Goal: Task Accomplishment & Management: Complete application form

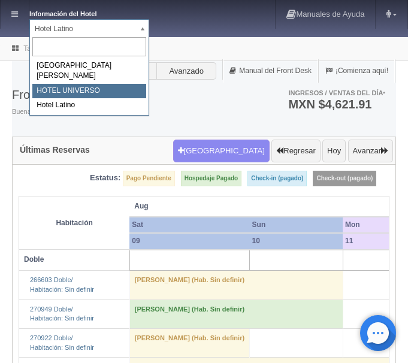
select select "358"
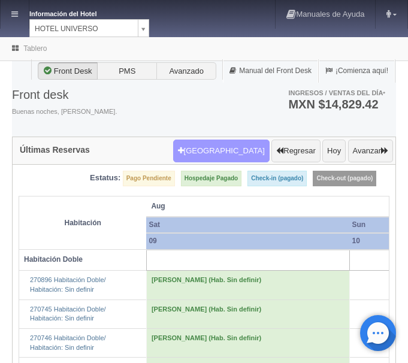
click at [232, 140] on button "Nueva Reserva" at bounding box center [221, 151] width 96 height 23
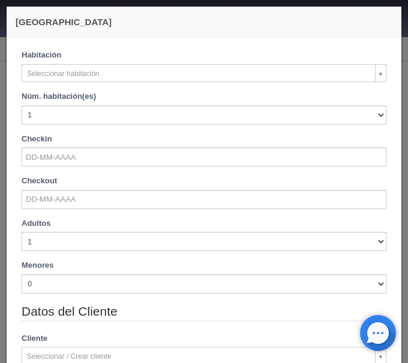
checkbox input "false"
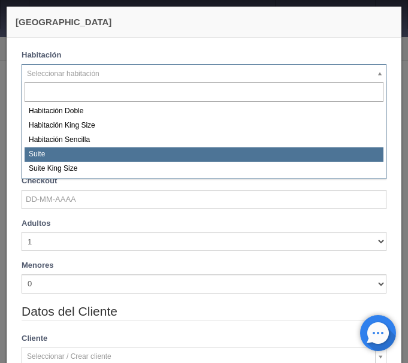
select select "584"
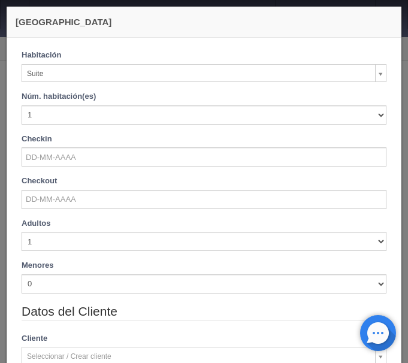
checkbox input "false"
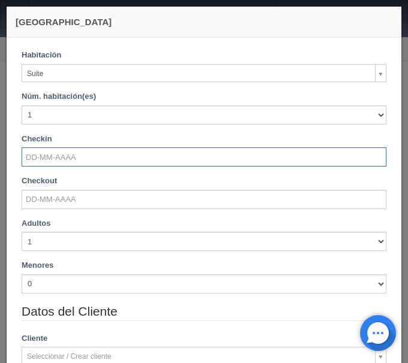
click at [62, 155] on input "text" at bounding box center [204, 156] width 365 height 19
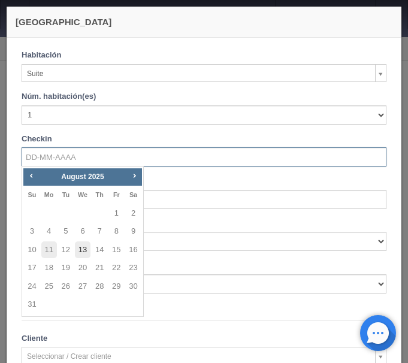
click at [83, 255] on link "13" at bounding box center [83, 249] width 16 height 17
type input "13-08-2025"
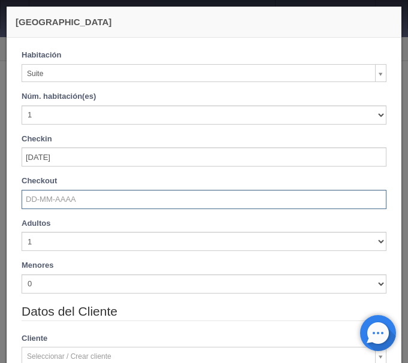
click at [59, 199] on input "text" at bounding box center [204, 199] width 365 height 19
checkbox input "false"
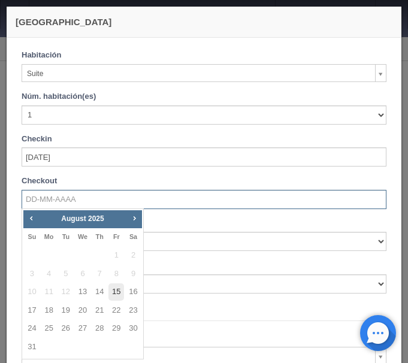
click at [113, 289] on link "15" at bounding box center [116, 291] width 16 height 17
type input "15-08-2025"
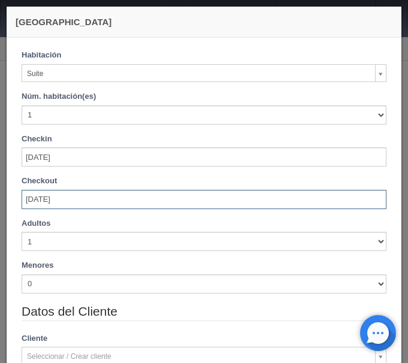
drag, startPoint x: 10, startPoint y: 248, endPoint x: 58, endPoint y: 224, distance: 54.4
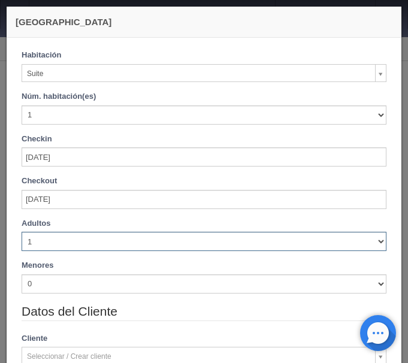
click at [22, 232] on select "1 2 3 4 5 6 7 8 9 10" at bounding box center [204, 241] width 365 height 19
checkbox input "false"
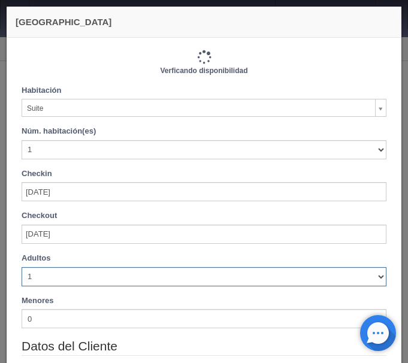
select select "3"
click option "3" at bounding box center [0, 0] width 0 height 0
type input "2260.00"
checkbox input "false"
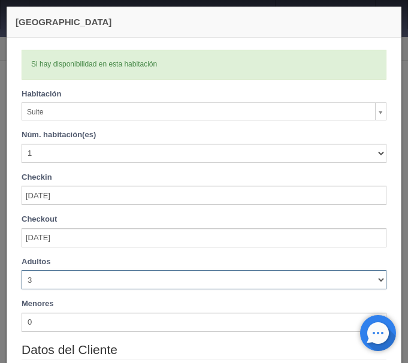
checkbox input "false"
type input "2260.00"
checkbox input "false"
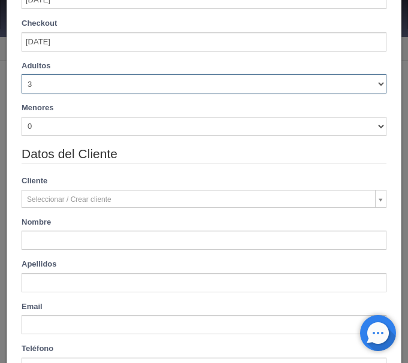
scroll to position [201, 0]
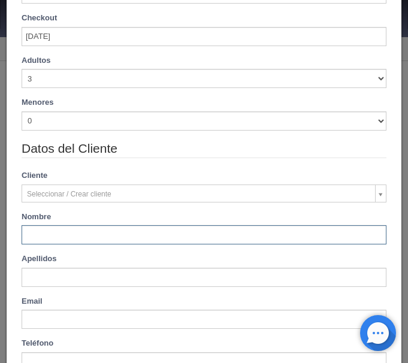
click at [105, 239] on input "text" at bounding box center [204, 234] width 365 height 19
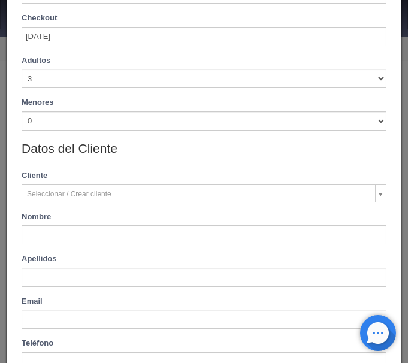
type input "ADELA"
type input "CASTRO"
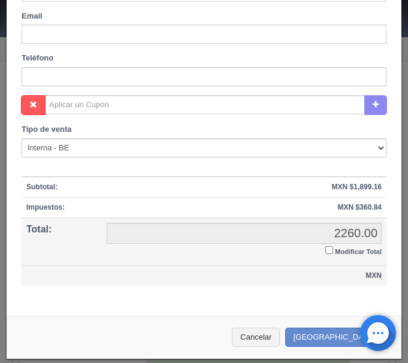
scroll to position [488, 0]
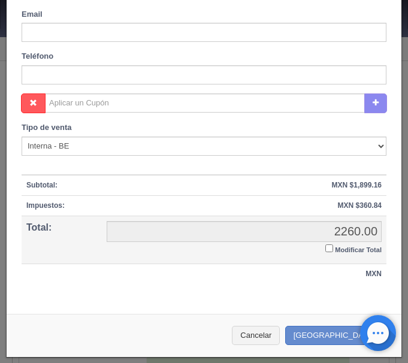
click at [332, 250] on input "Modificar Total" at bounding box center [329, 248] width 8 height 8
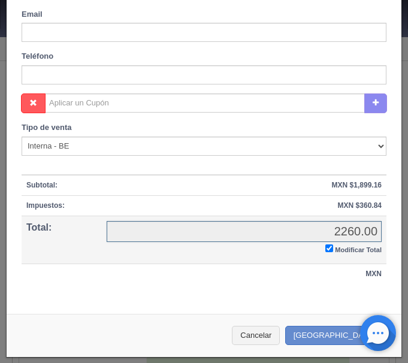
checkbox input "true"
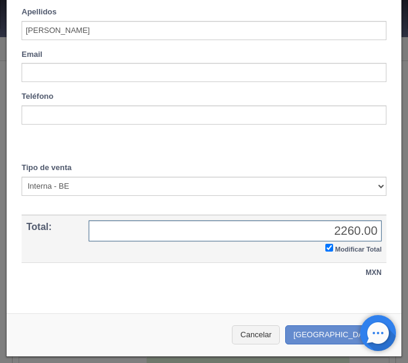
scroll to position [447, 0]
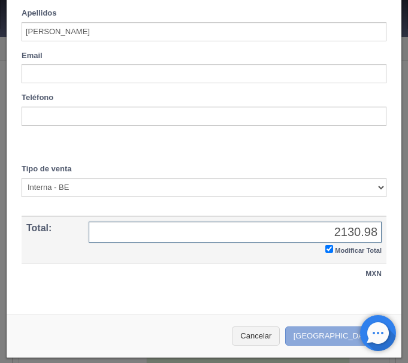
type input "2130.98"
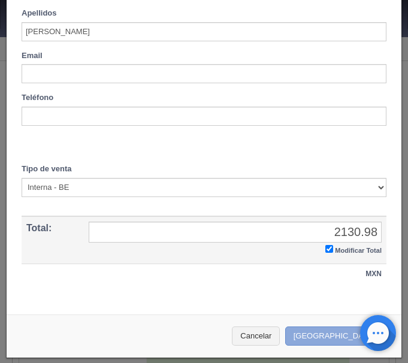
click at [332, 332] on button "[GEOGRAPHIC_DATA]" at bounding box center [337, 336] width 104 height 20
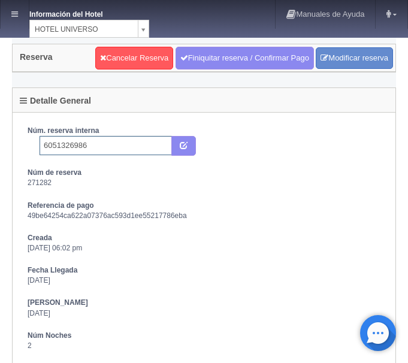
click at [108, 142] on input "6051326986" at bounding box center [106, 145] width 132 height 19
type input "6051326986 Booking"
click at [179, 148] on button "submit" at bounding box center [183, 146] width 25 height 20
click at [14, 14] on icon at bounding box center [14, 14] width 7 height 8
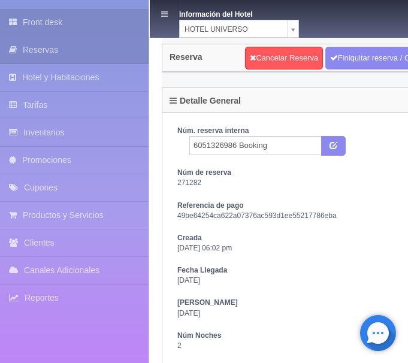
click at [23, 23] on link "Front desk" at bounding box center [74, 22] width 148 height 27
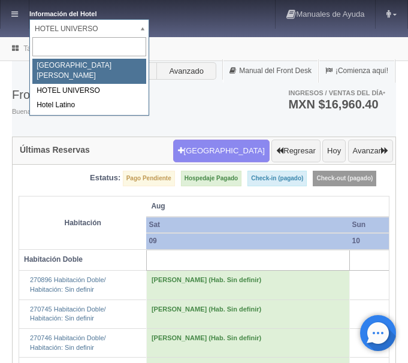
select select "357"
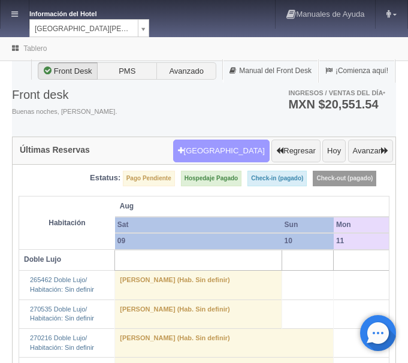
click at [232, 149] on button "[GEOGRAPHIC_DATA]" at bounding box center [221, 151] width 96 height 23
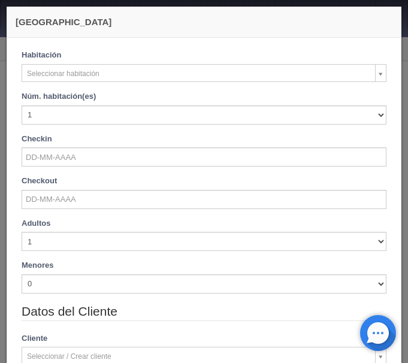
checkbox input "false"
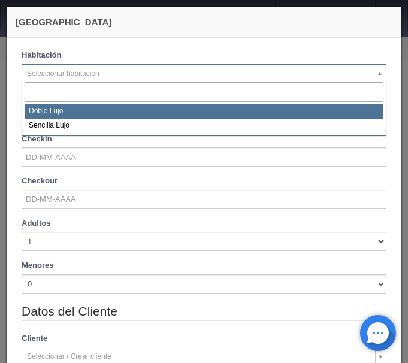
select select "577"
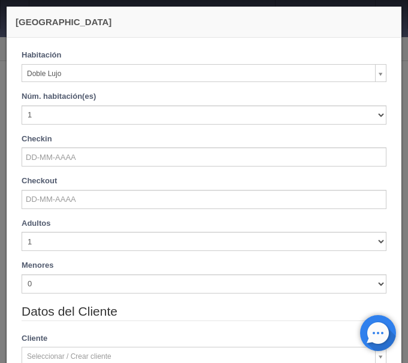
checkbox input "false"
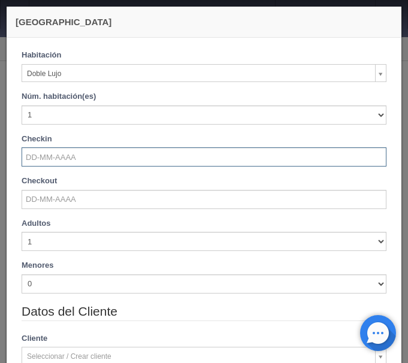
click at [86, 159] on input "text" at bounding box center [204, 156] width 365 height 19
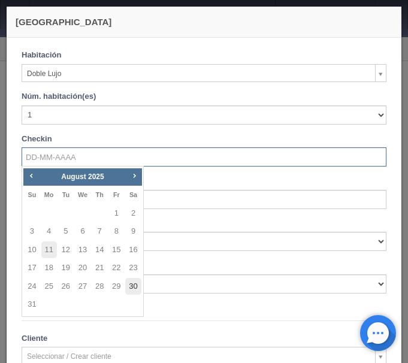
click at [135, 279] on link "30" at bounding box center [133, 286] width 16 height 17
type input "[DATE]"
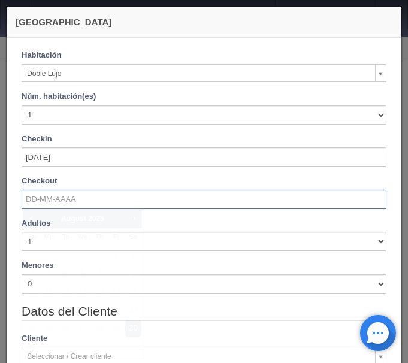
click at [72, 201] on input "text" at bounding box center [204, 199] width 365 height 19
checkbox input "false"
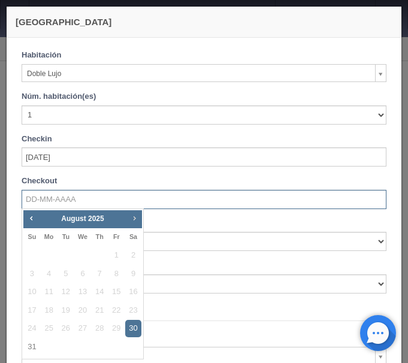
click at [135, 216] on span "Next" at bounding box center [134, 218] width 10 height 10
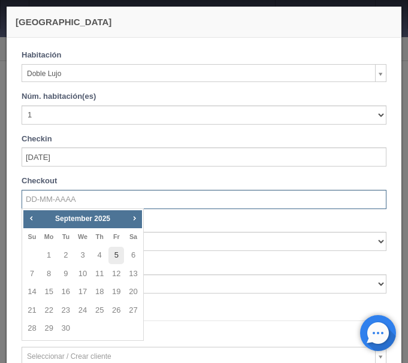
click at [113, 257] on link "5" at bounding box center [116, 255] width 16 height 17
type input "[DATE]"
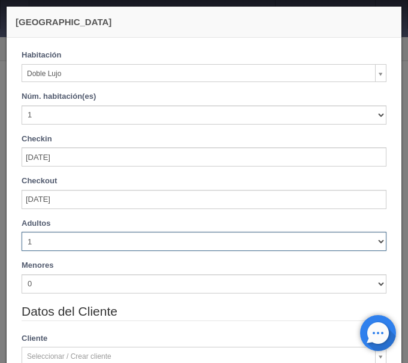
click at [22, 232] on select "1 2 3 4 5 6 7 8 9 10" at bounding box center [204, 241] width 365 height 19
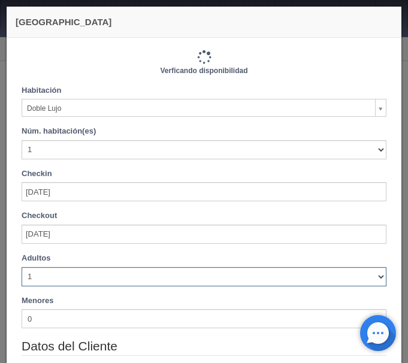
checkbox input "false"
select select "2"
click option "2" at bounding box center [0, 0] width 0 height 0
checkbox input "false"
type input "7320.00"
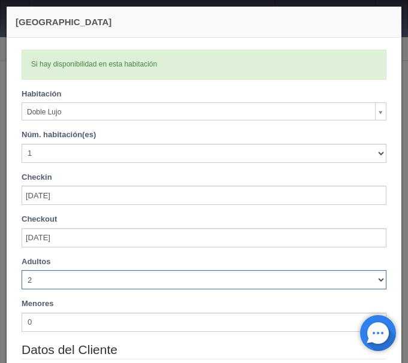
checkbox input "false"
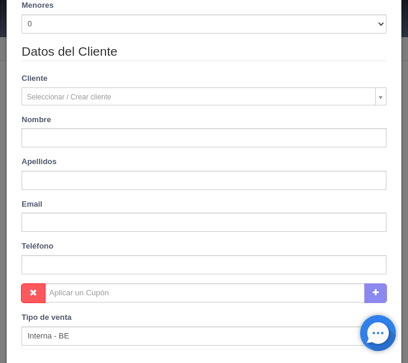
scroll to position [302, 0]
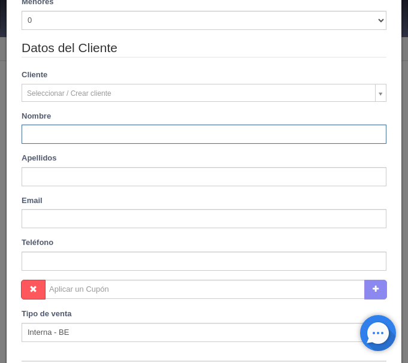
click at [90, 134] on input "text" at bounding box center [204, 134] width 365 height 19
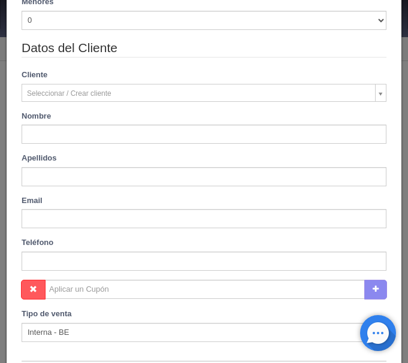
type input "[PERSON_NAME]"
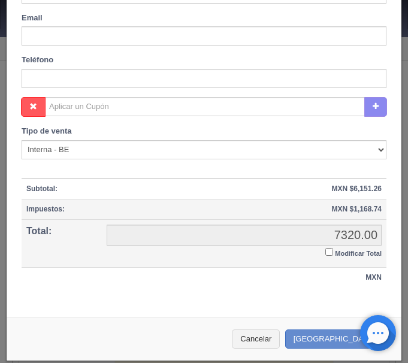
scroll to position [488, 0]
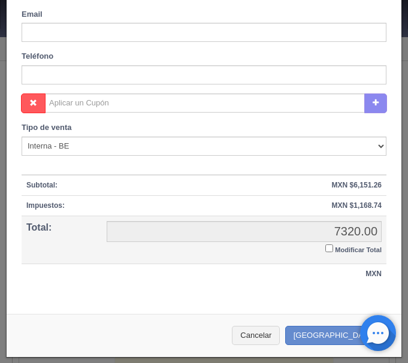
click at [326, 250] on input "Modificar Total" at bounding box center [329, 248] width 8 height 8
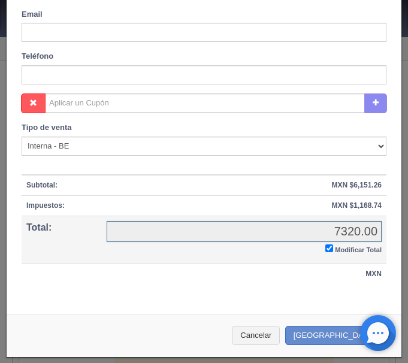
checkbox input "true"
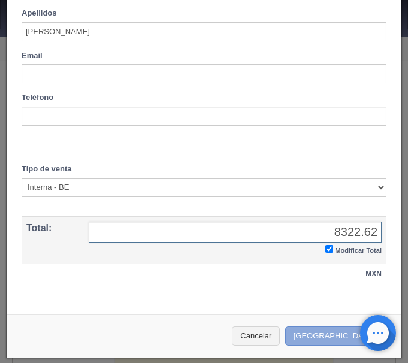
type input "8322.62"
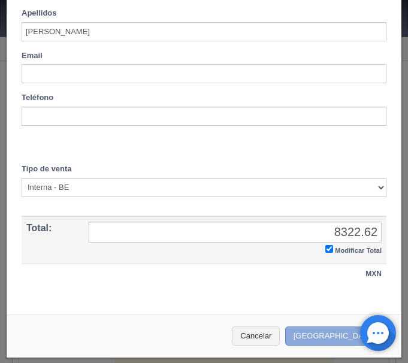
click at [341, 336] on button "[GEOGRAPHIC_DATA]" at bounding box center [337, 336] width 104 height 20
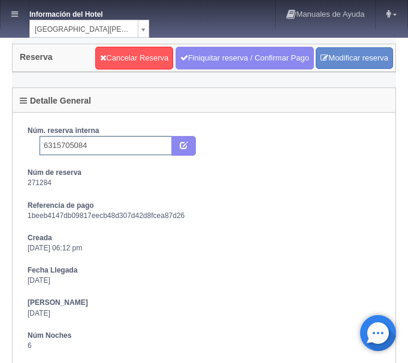
click at [107, 147] on input "6315705084" at bounding box center [106, 145] width 132 height 19
type input "6315705084 Booking"
click at [191, 141] on button "submit" at bounding box center [183, 146] width 25 height 20
